Goal: Find specific page/section: Find specific page/section

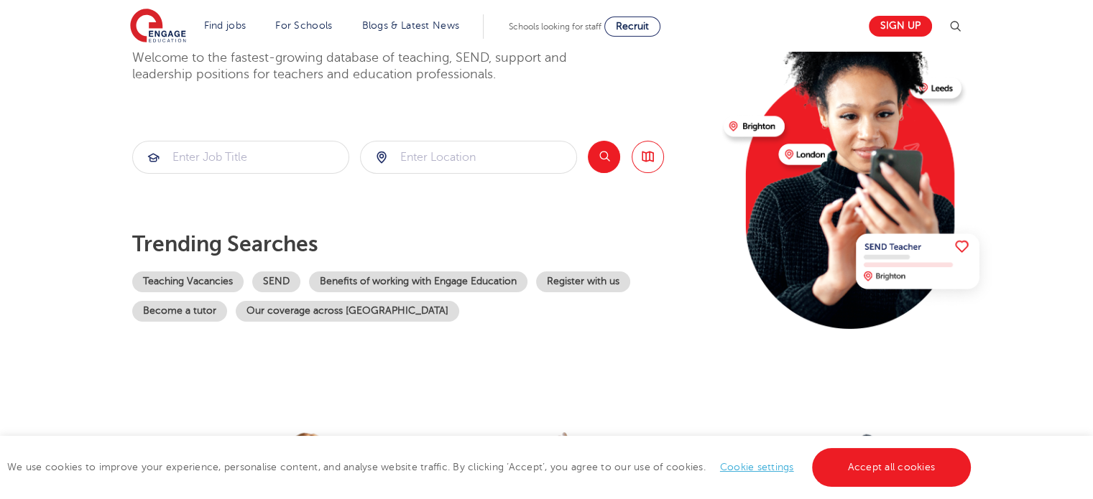
scroll to position [132, 0]
click at [437, 155] on input "search" at bounding box center [469, 158] width 216 height 32
click at [603, 155] on button "Search" at bounding box center [604, 157] width 32 height 32
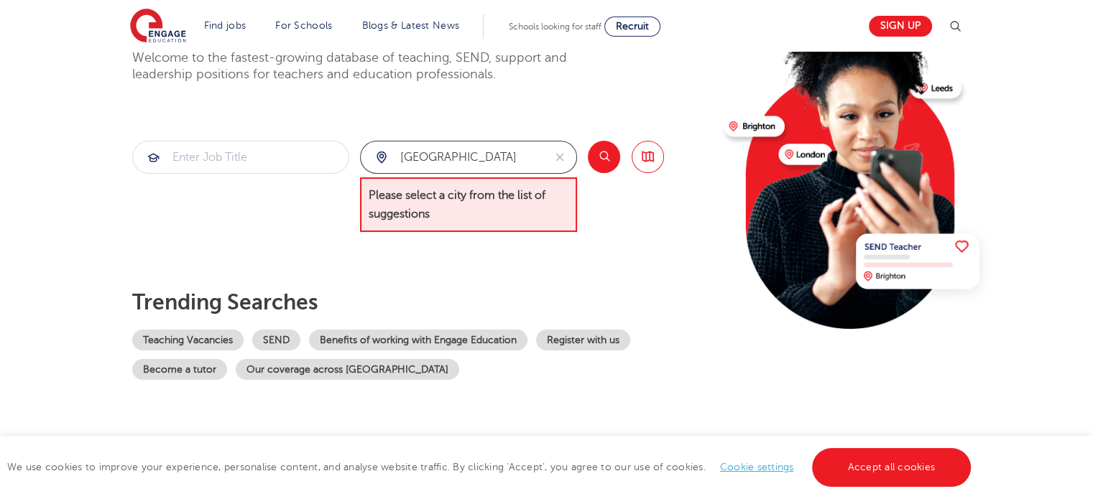
click at [471, 162] on input "[GEOGRAPHIC_DATA]" at bounding box center [452, 158] width 183 height 32
type input "m"
type input "u"
click at [492, 195] on span "Please select a city from the list of suggestions" at bounding box center [468, 205] width 217 height 55
click at [462, 155] on input "search" at bounding box center [469, 158] width 216 height 32
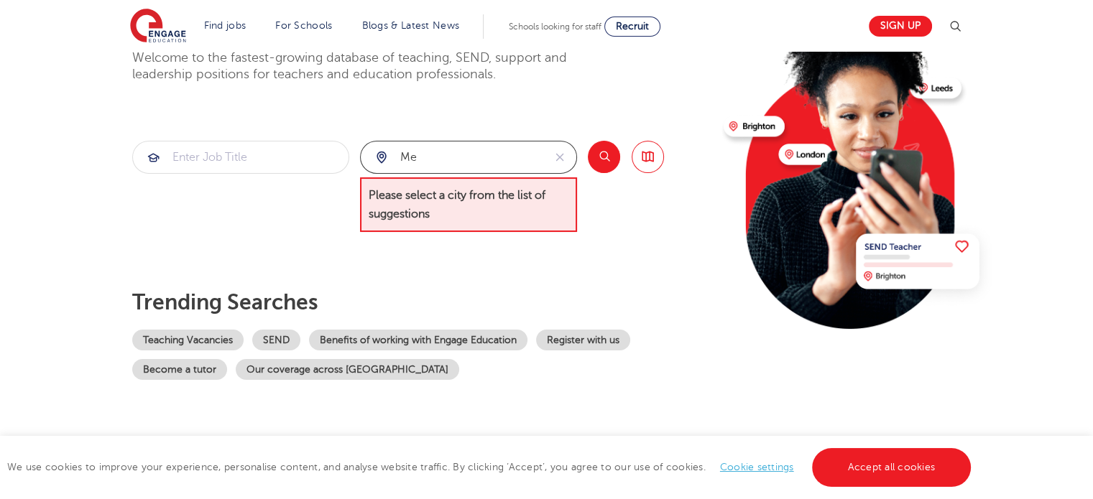
type input "m"
type input "v"
type input "a"
type input "m"
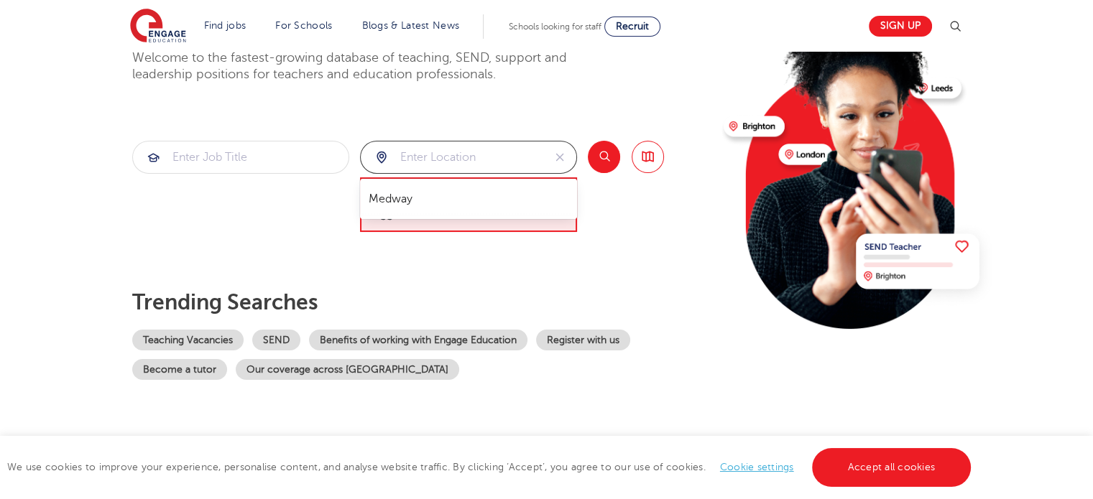
type input "s"
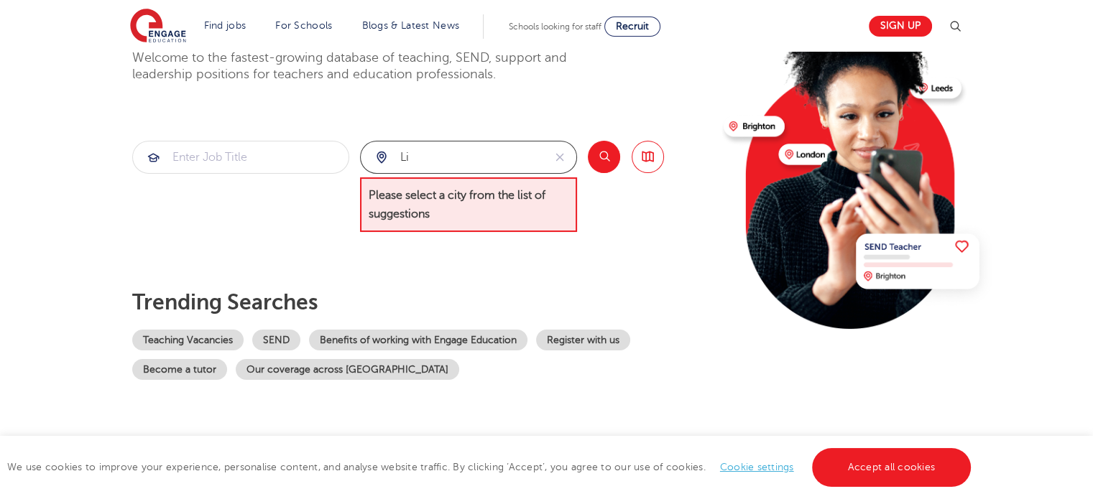
type input "l"
